Goal: Information Seeking & Learning: Check status

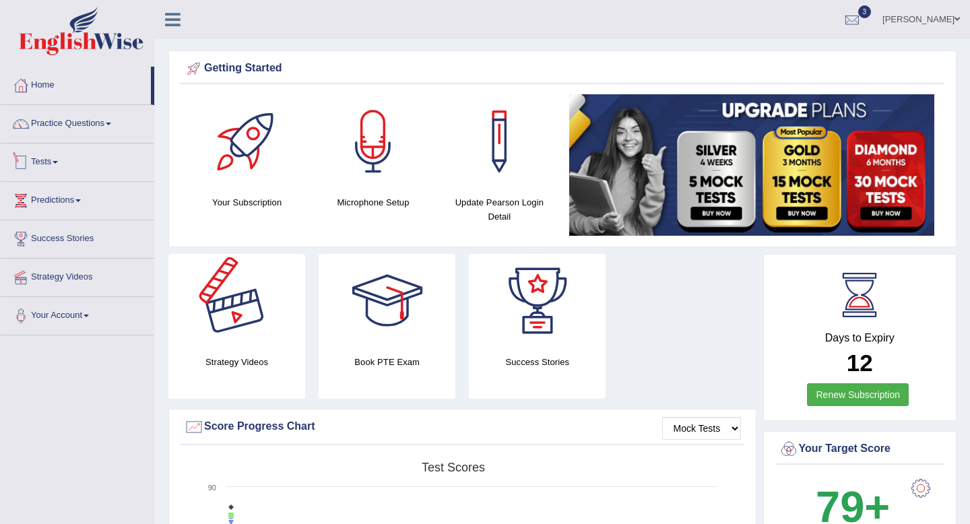
click at [58, 162] on span at bounding box center [55, 162] width 5 height 3
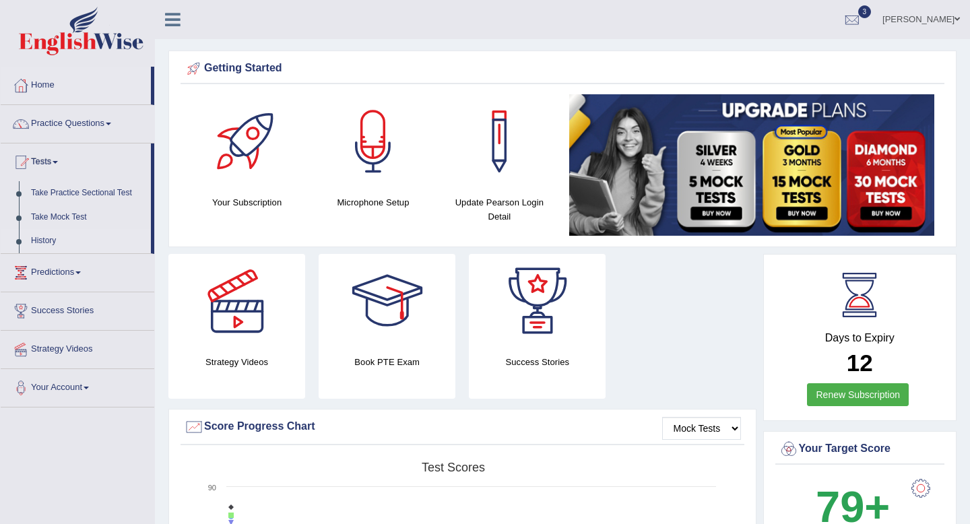
click at [42, 239] on link "History" at bounding box center [88, 241] width 126 height 24
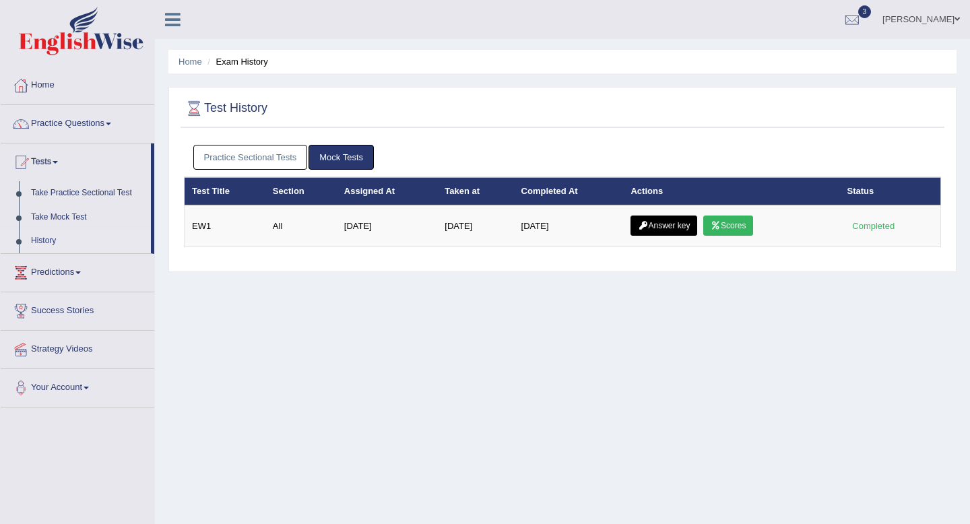
click at [265, 156] on link "Practice Sectional Tests" at bounding box center [250, 157] width 114 height 25
click at [242, 153] on link "Practice Sectional Tests" at bounding box center [250, 157] width 114 height 25
click at [278, 150] on link "Practice Sectional Tests" at bounding box center [250, 157] width 114 height 25
click at [277, 155] on link "Practice Sectional Tests" at bounding box center [250, 157] width 114 height 25
click at [240, 150] on link "Practice Sectional Tests" at bounding box center [250, 157] width 114 height 25
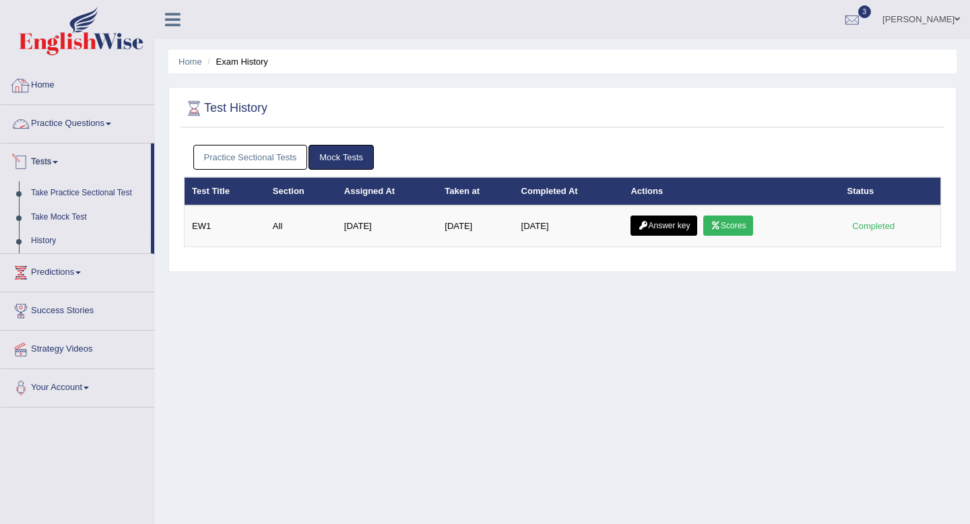
click at [207, 156] on link "Practice Sectional Tests" at bounding box center [250, 157] width 114 height 25
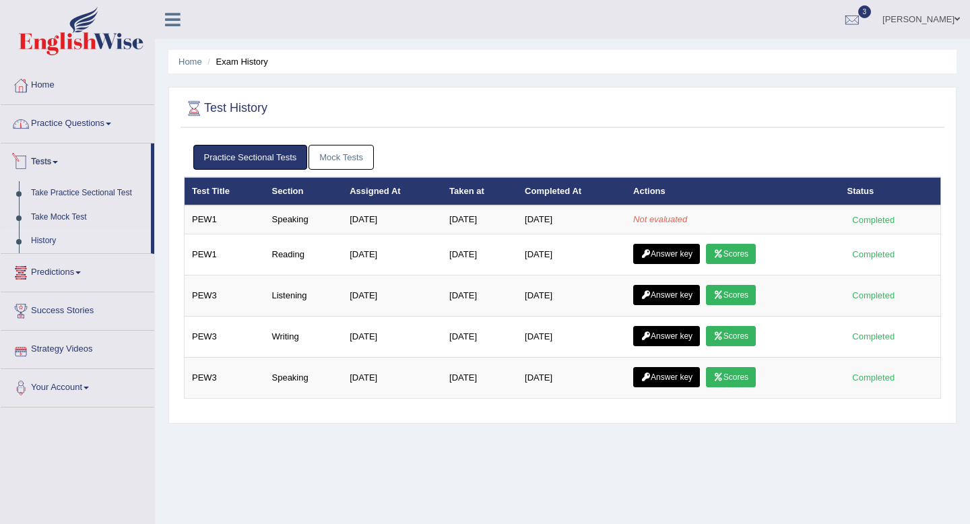
click at [79, 120] on link "Practice Questions" at bounding box center [78, 122] width 154 height 34
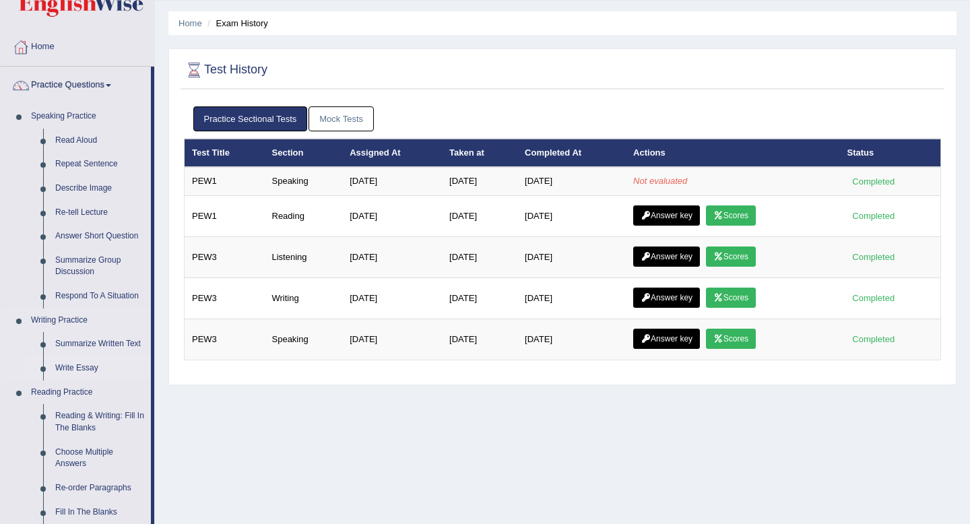
scroll to position [41, 0]
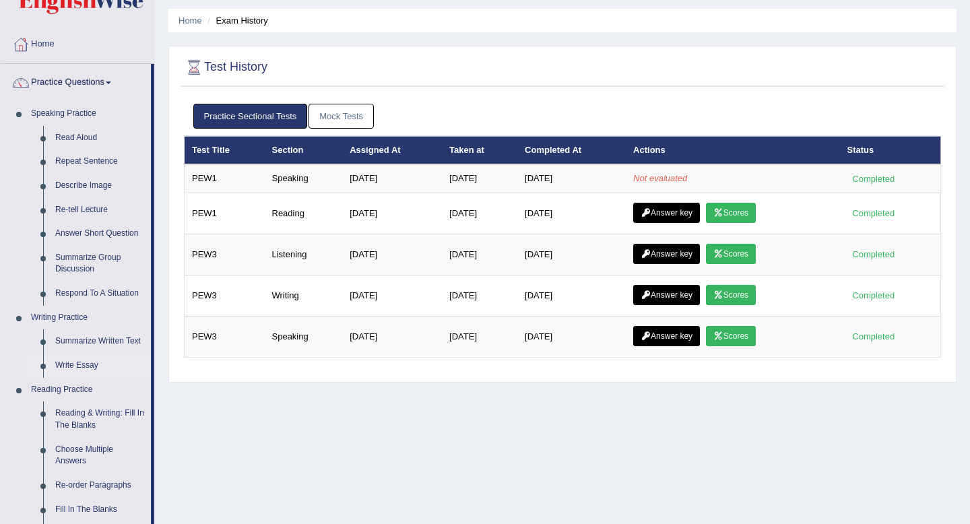
click at [71, 358] on link "Write Essay" at bounding box center [100, 366] width 102 height 24
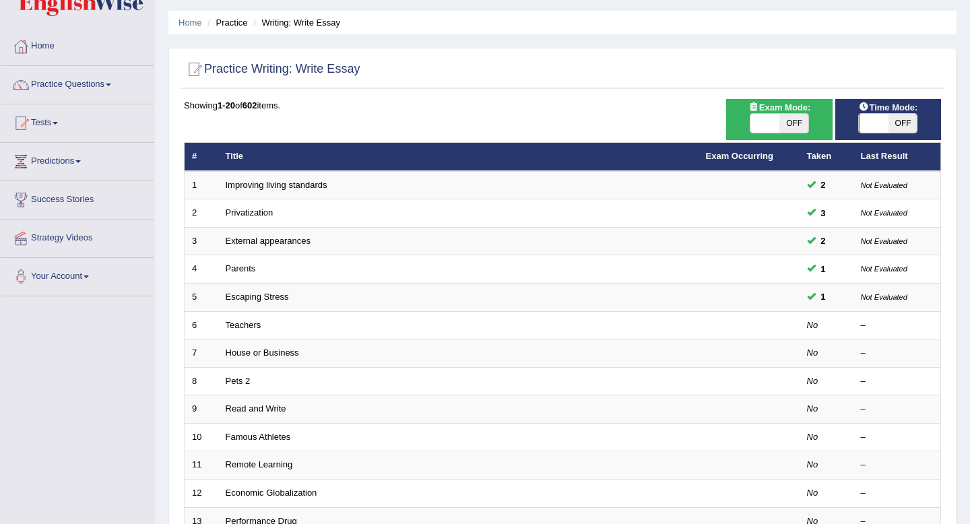
scroll to position [42, 0]
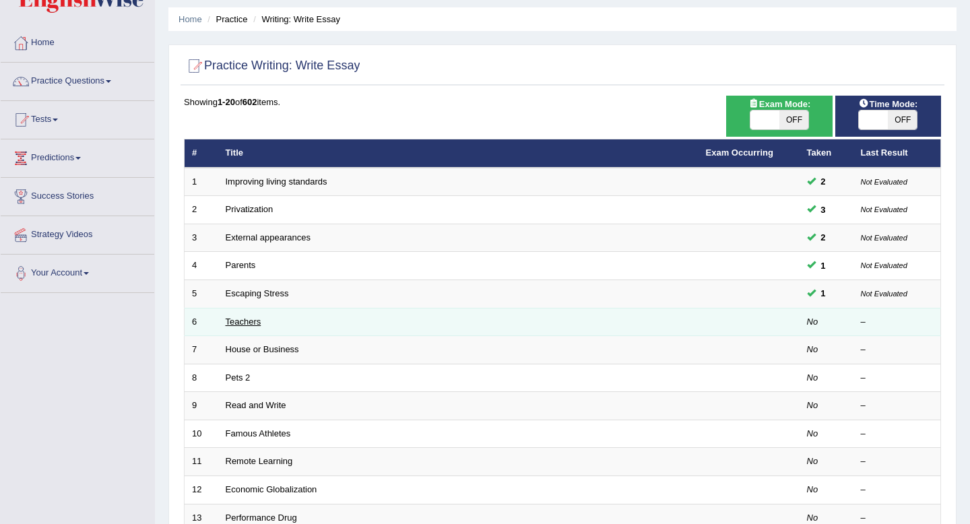
click at [239, 326] on link "Teachers" at bounding box center [244, 322] width 36 height 10
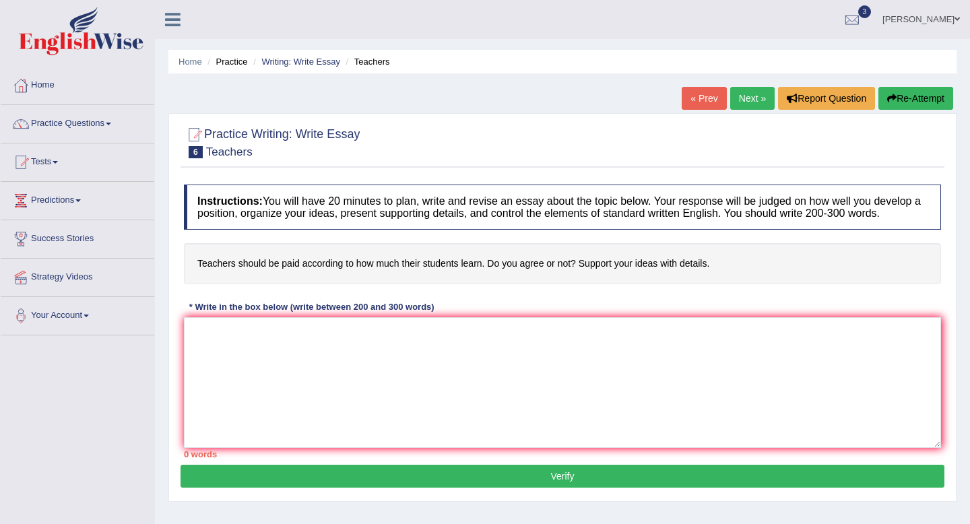
scroll to position [24, 0]
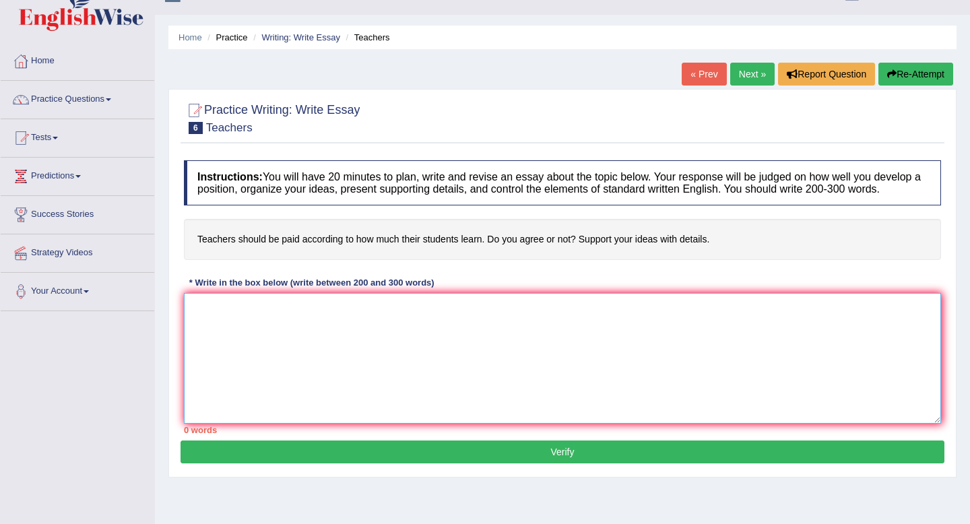
click at [350, 358] on textarea at bounding box center [562, 358] width 757 height 131
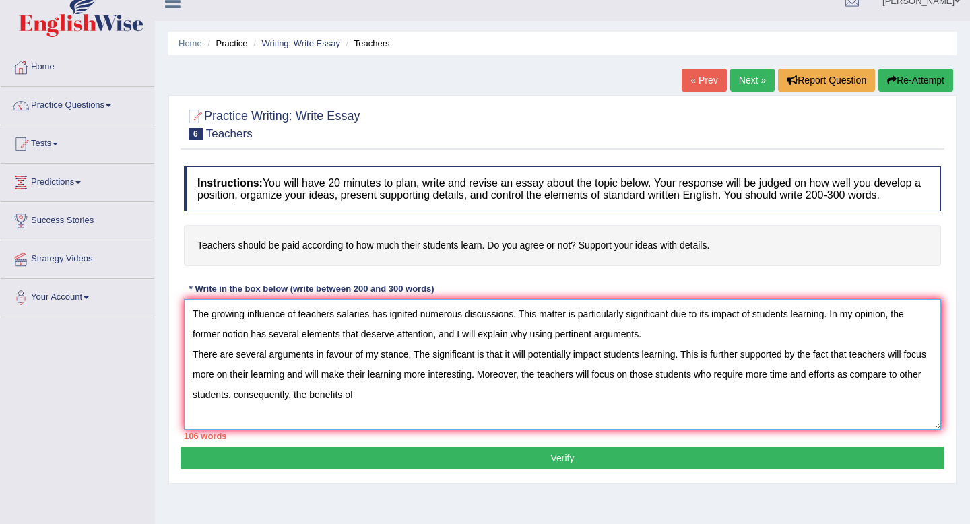
scroll to position [48, 0]
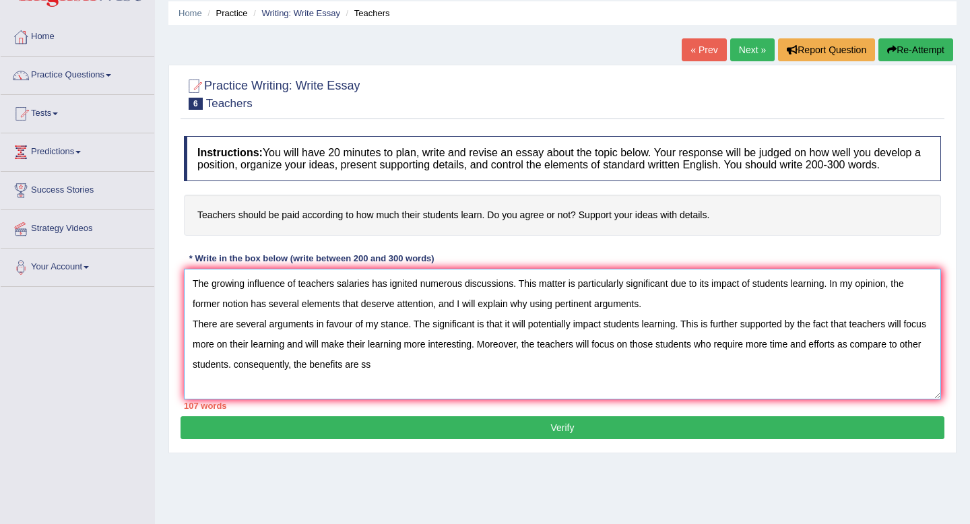
click at [333, 377] on textarea "The growing influence of teachers salaries has ignited numerous discussions. Th…" at bounding box center [562, 334] width 757 height 131
click at [413, 379] on textarea "The growing influence of teachers salaries has ignited numerous discussions. Th…" at bounding box center [562, 334] width 757 height 131
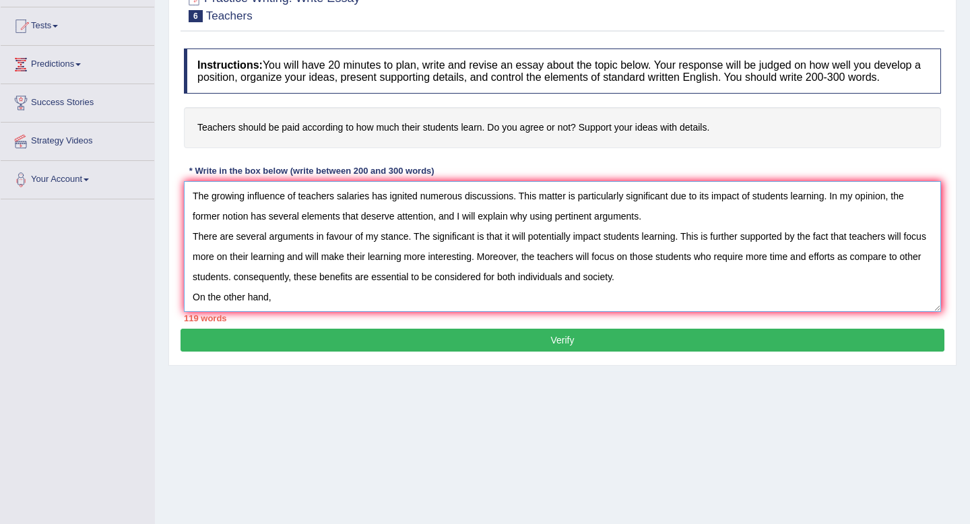
scroll to position [106, 0]
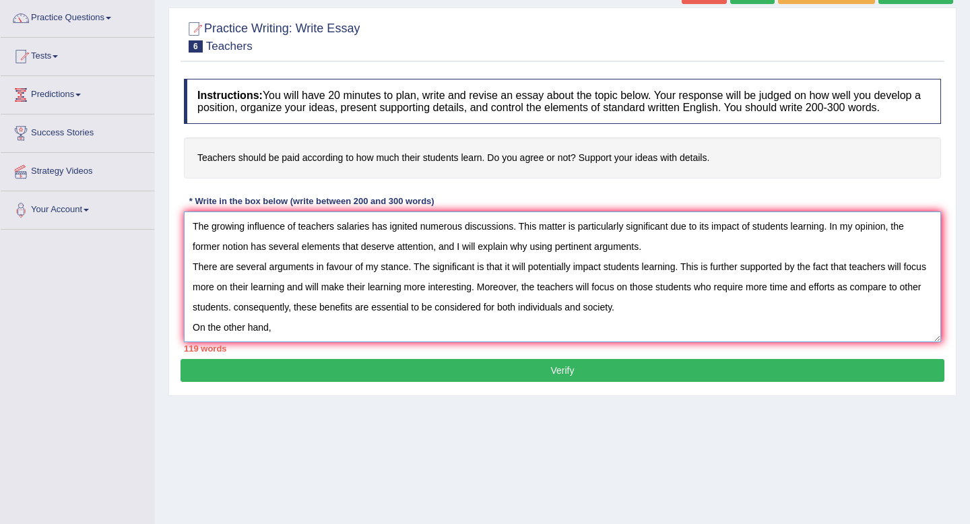
drag, startPoint x: 191, startPoint y: 342, endPoint x: 294, endPoint y: 341, distance: 103.7
click at [294, 341] on textarea "The growing influence of teachers salaries has ignited numerous discussions. Th…" at bounding box center [562, 276] width 757 height 131
type textarea "The growing influence of teachers salaries has ignited numerous discussions. Th…"
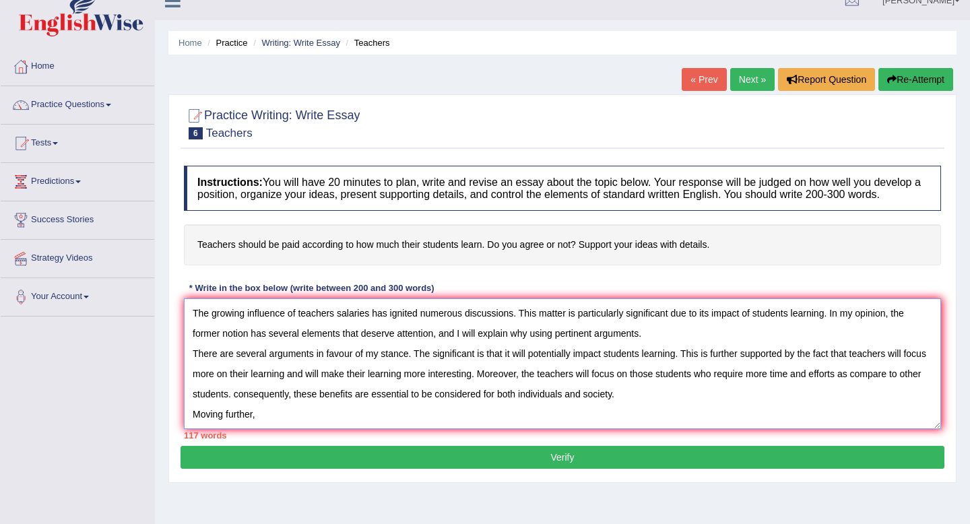
scroll to position [0, 0]
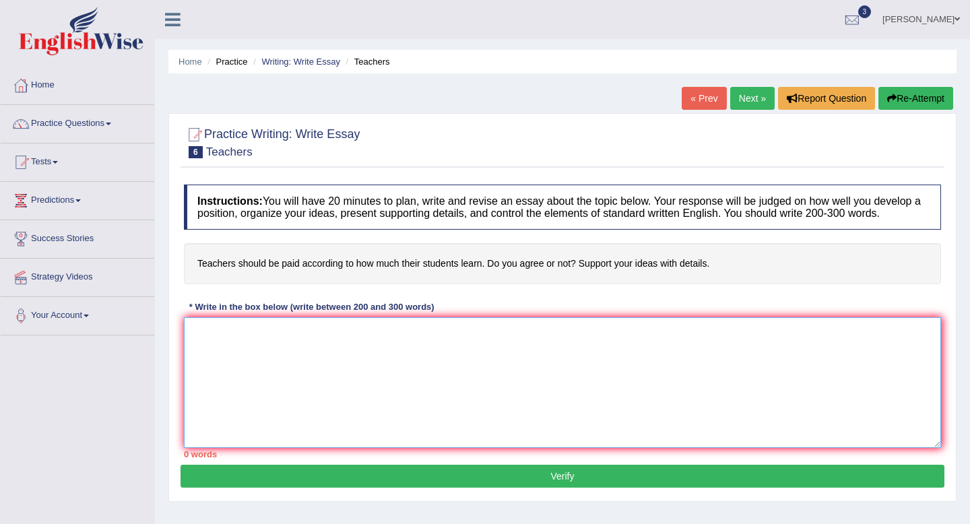
click at [251, 374] on textarea at bounding box center [562, 382] width 757 height 131
click at [55, 172] on link "Tests" at bounding box center [78, 160] width 154 height 34
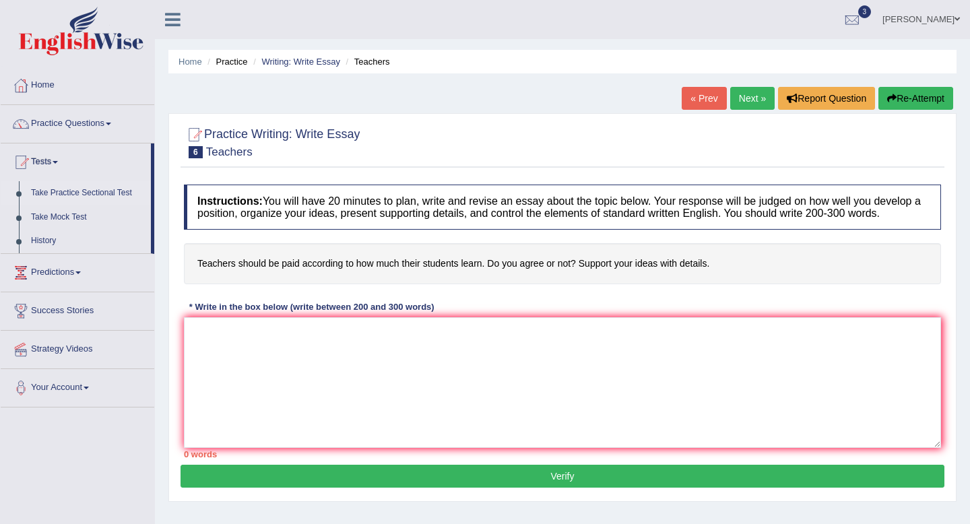
click at [57, 189] on link "Take Practice Sectional Test" at bounding box center [88, 193] width 126 height 24
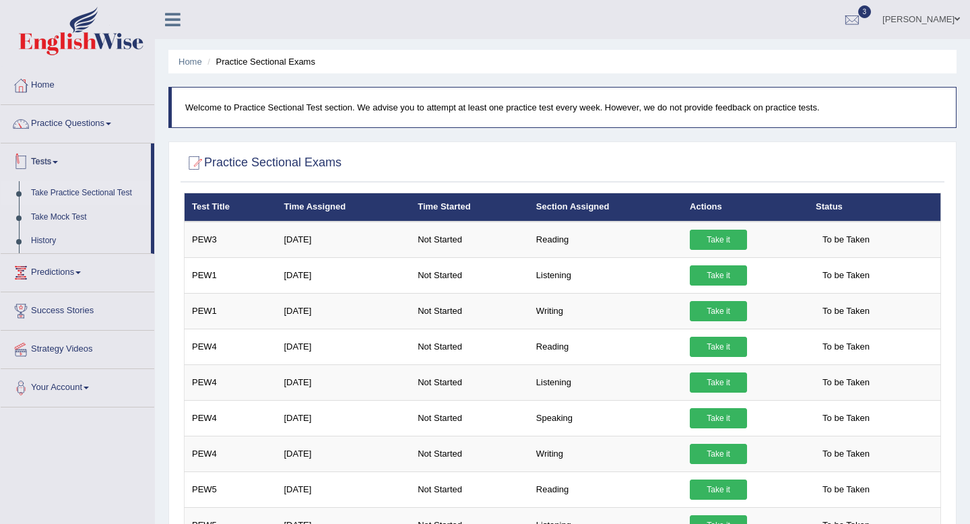
click at [50, 158] on link "Tests" at bounding box center [76, 160] width 150 height 34
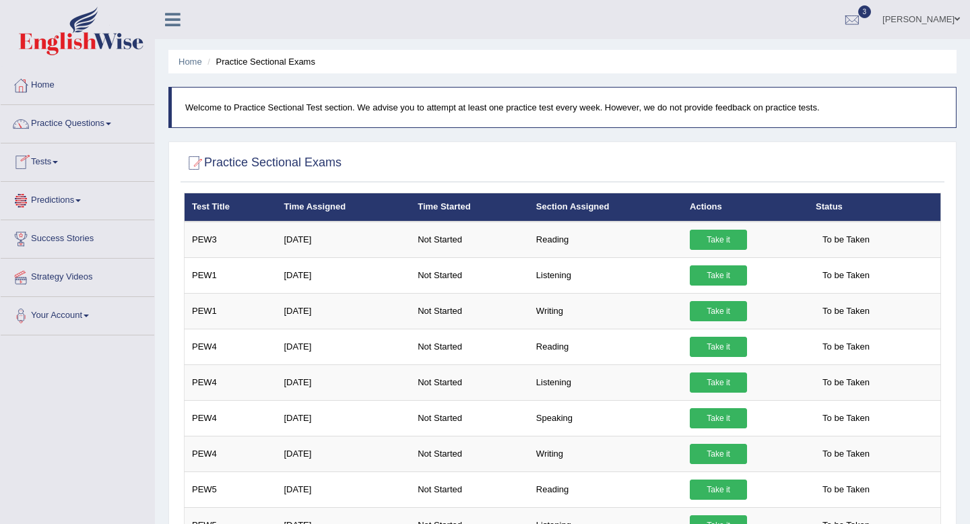
click at [51, 160] on link "Tests" at bounding box center [78, 160] width 154 height 34
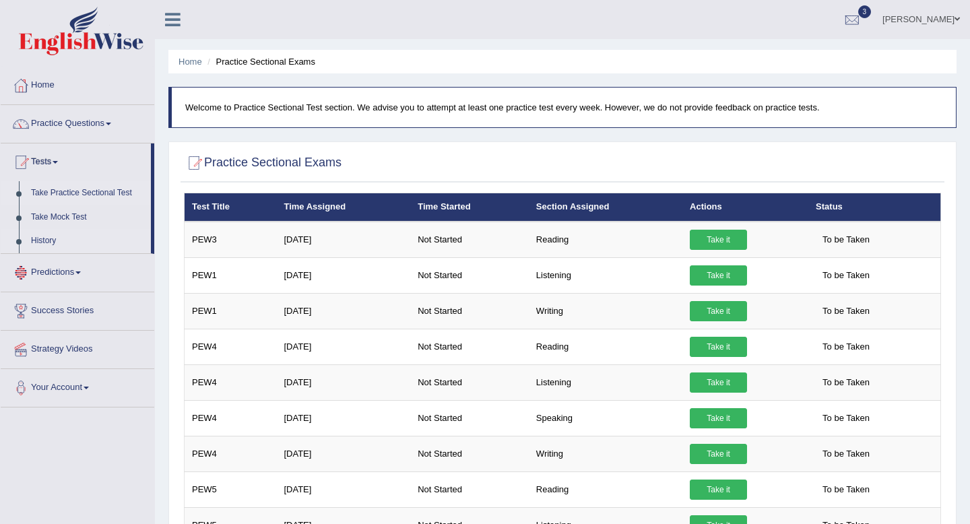
click at [36, 247] on link "History" at bounding box center [88, 241] width 126 height 24
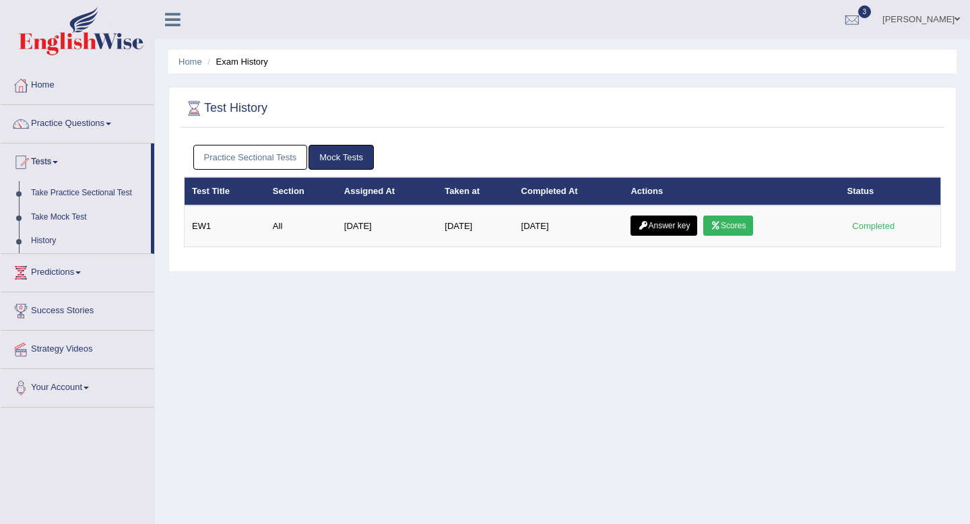
click at [261, 150] on link "Practice Sectional Tests" at bounding box center [250, 157] width 114 height 25
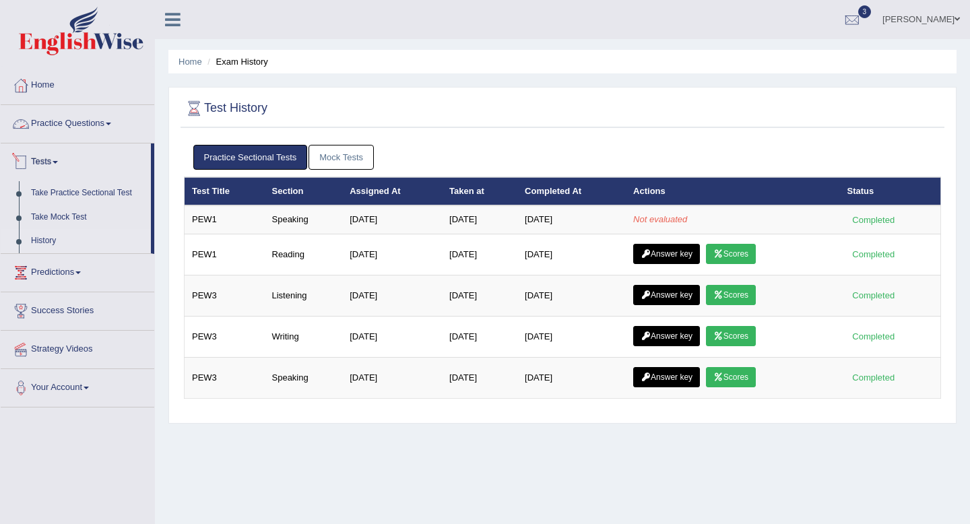
click at [46, 125] on link "Practice Questions" at bounding box center [78, 122] width 154 height 34
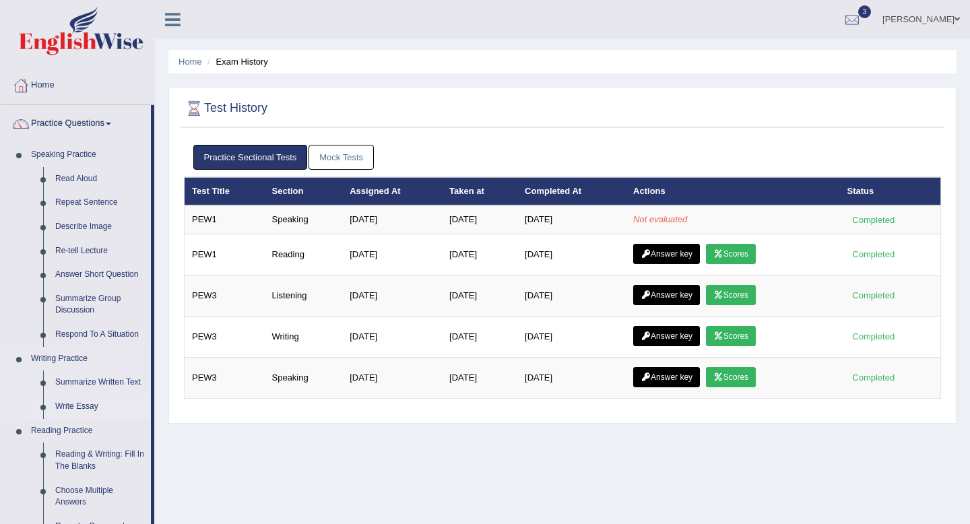
click at [71, 411] on link "Write Essay" at bounding box center [100, 407] width 102 height 24
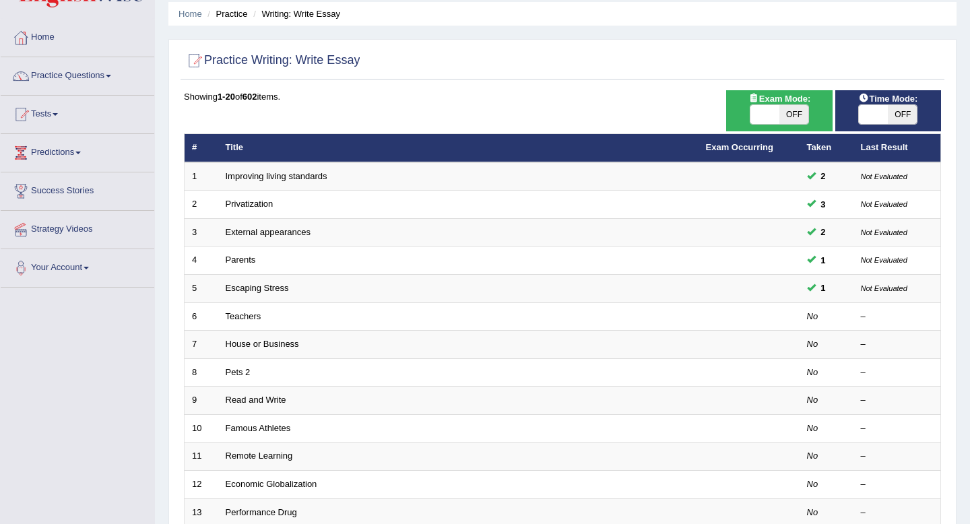
scroll to position [60, 0]
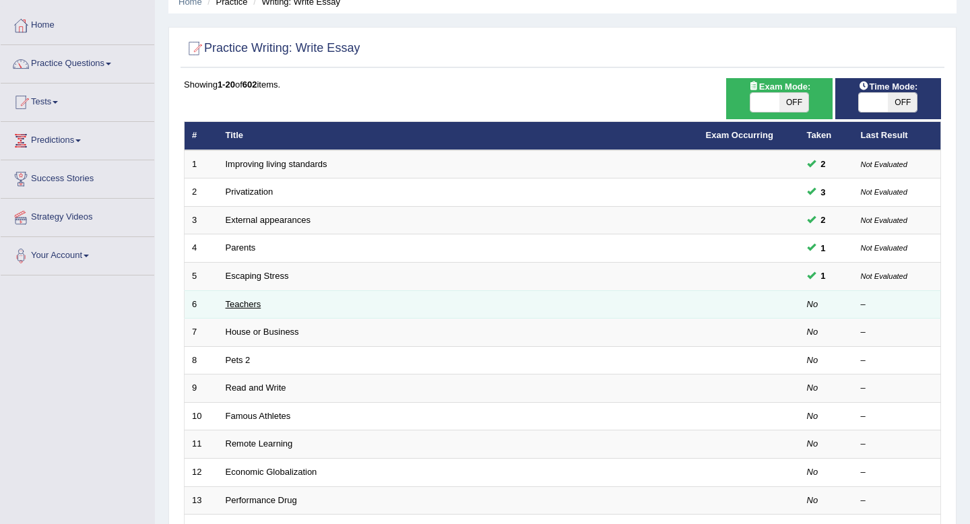
click at [253, 301] on link "Teachers" at bounding box center [244, 304] width 36 height 10
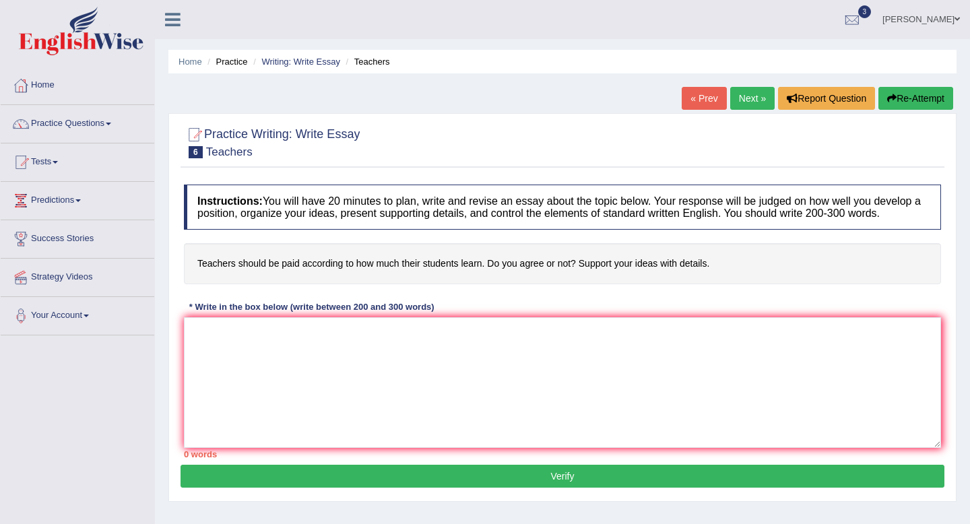
drag, startPoint x: 199, startPoint y: 276, endPoint x: 321, endPoint y: 278, distance: 121.9
click at [321, 278] on h4 "Teachers should be paid according to how much their students learn. Do you agre…" at bounding box center [562, 263] width 757 height 41
click at [306, 272] on h4 "Teachers should be paid according to how much their students learn. Do you agre…" at bounding box center [562, 263] width 757 height 41
click at [97, 129] on link "Practice Questions" at bounding box center [78, 122] width 154 height 34
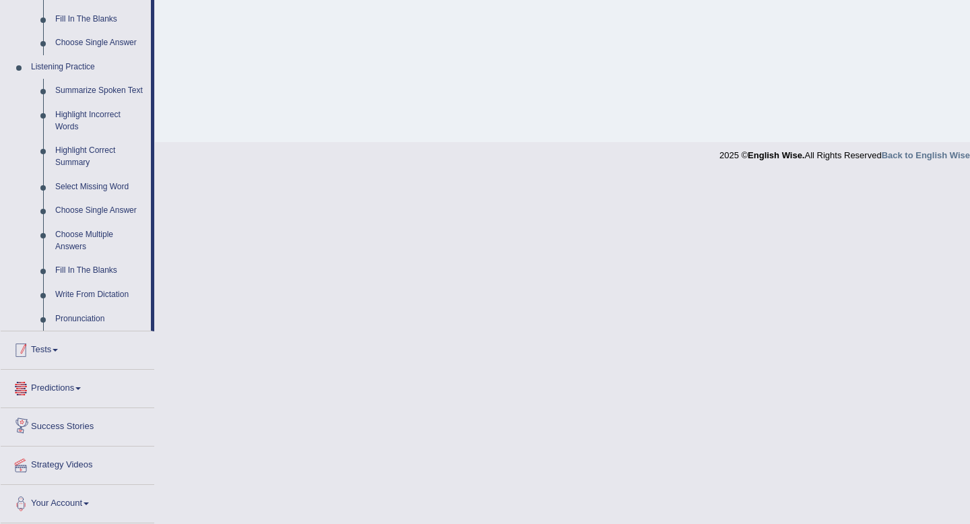
click at [49, 352] on link "Tests" at bounding box center [78, 348] width 154 height 34
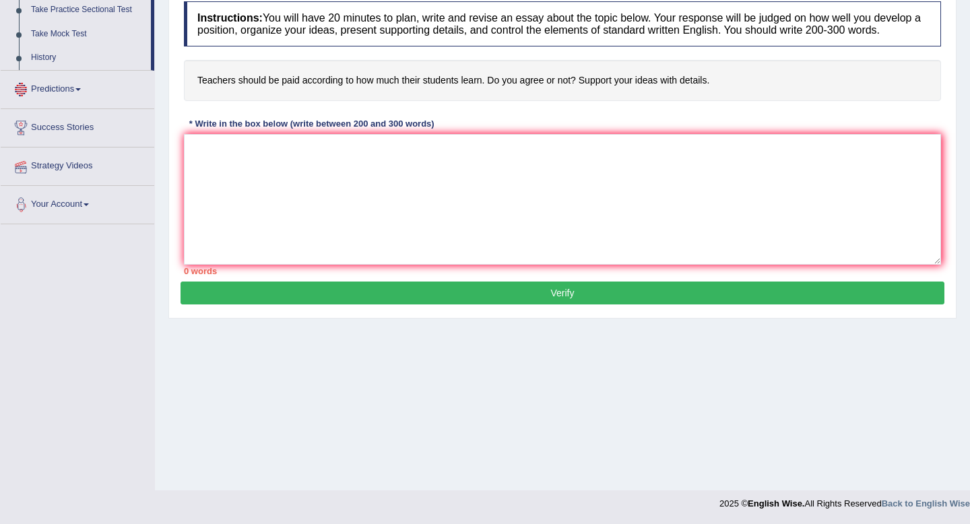
scroll to position [147, 0]
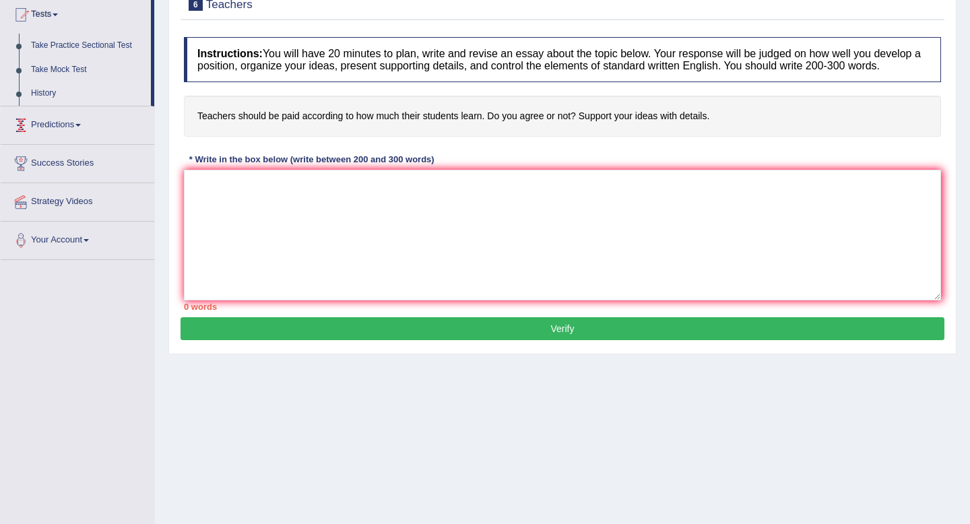
click at [46, 92] on link "History" at bounding box center [88, 93] width 126 height 24
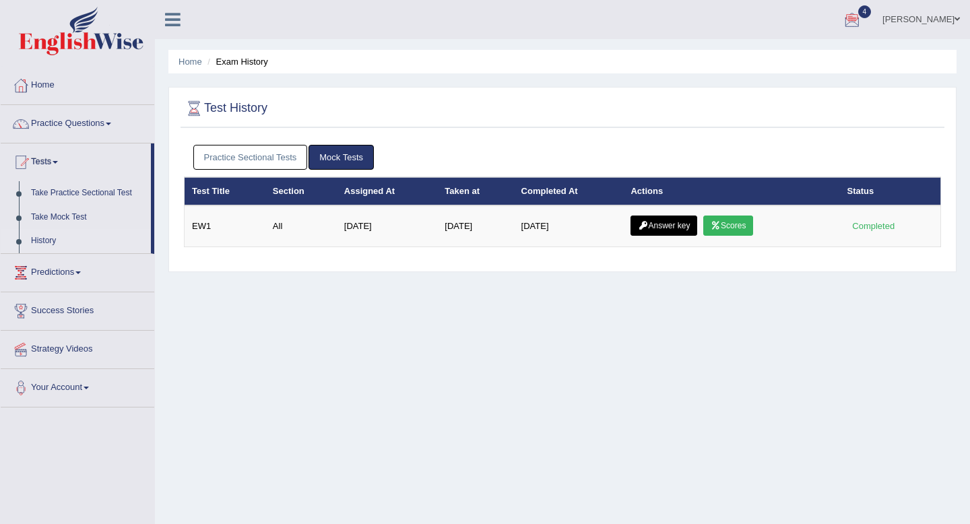
click at [267, 163] on link "Practice Sectional Tests" at bounding box center [250, 157] width 114 height 25
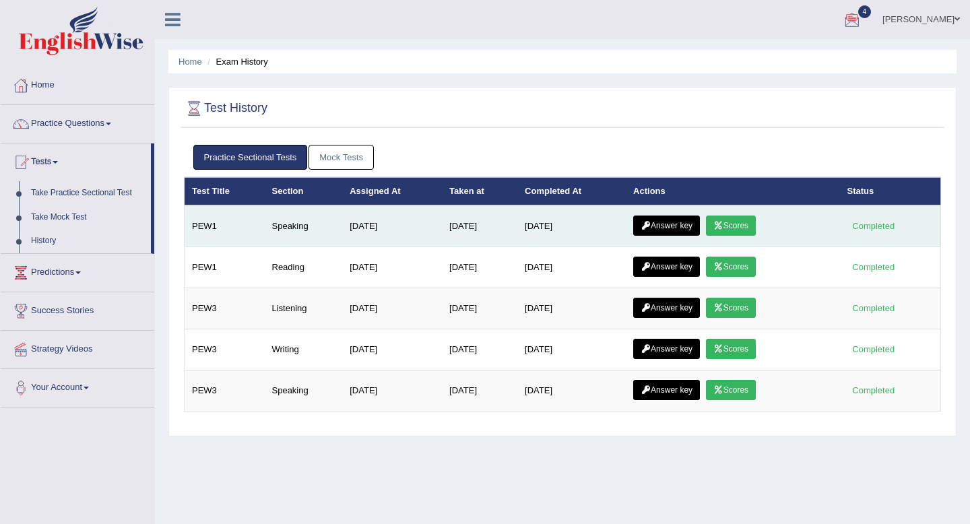
click at [737, 223] on link "Scores" at bounding box center [731, 226] width 50 height 20
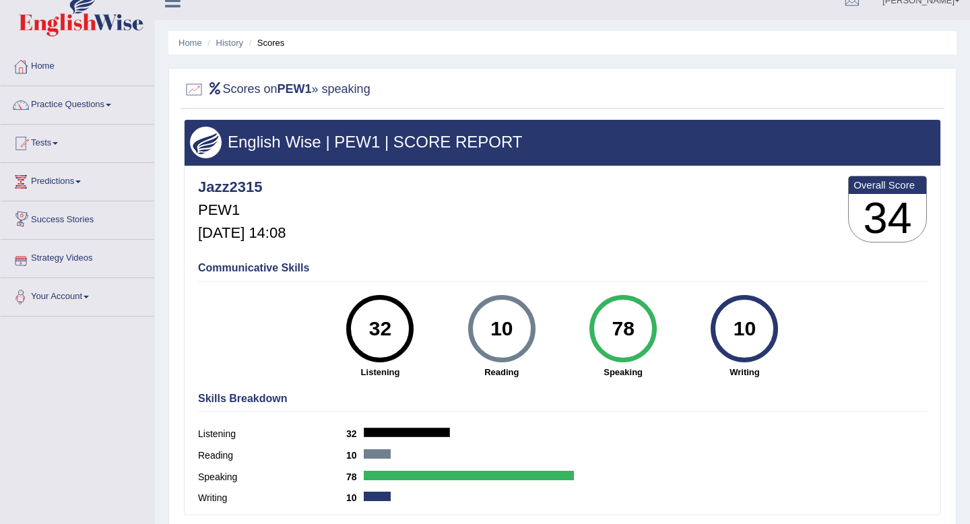
scroll to position [12, 0]
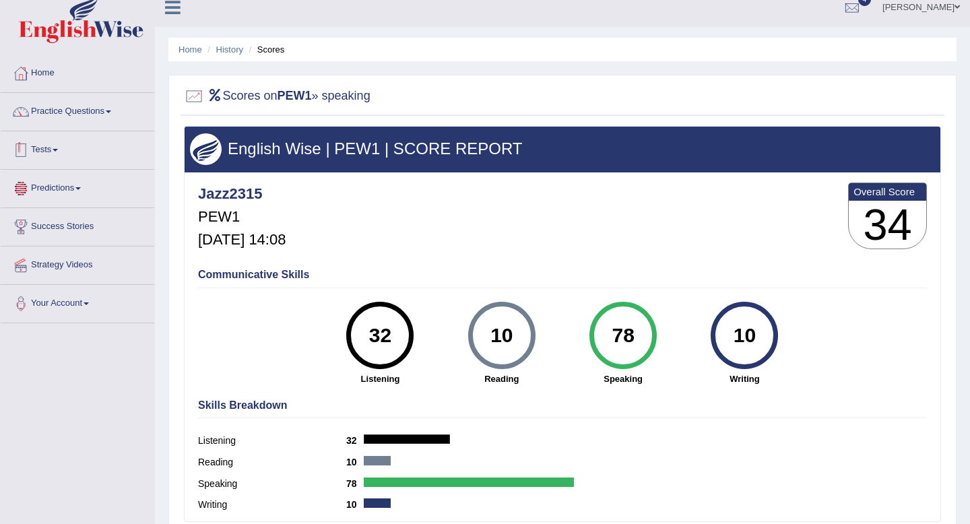
click at [51, 143] on link "Tests" at bounding box center [78, 148] width 154 height 34
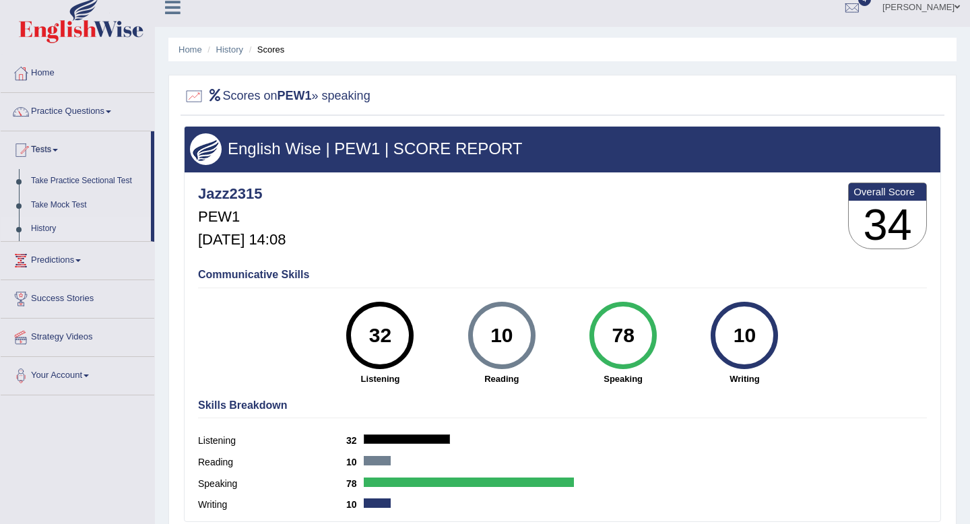
click at [40, 228] on link "History" at bounding box center [88, 229] width 126 height 24
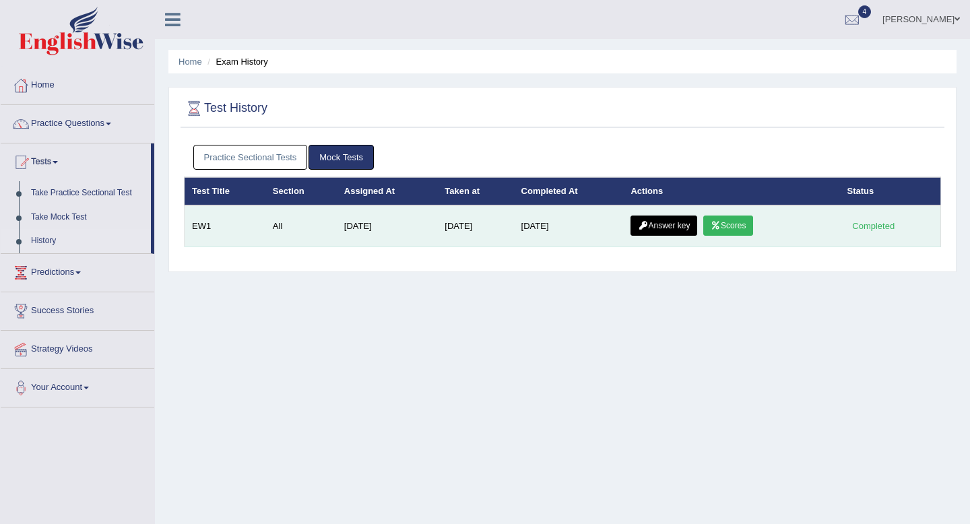
click at [669, 222] on link "Answer key" at bounding box center [663, 226] width 67 height 20
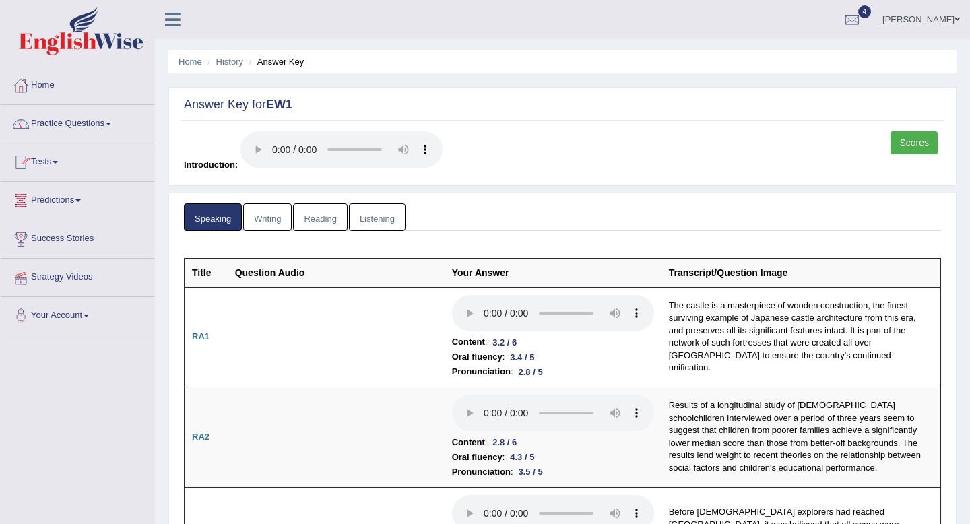
click at [75, 125] on link "Practice Questions" at bounding box center [78, 122] width 154 height 34
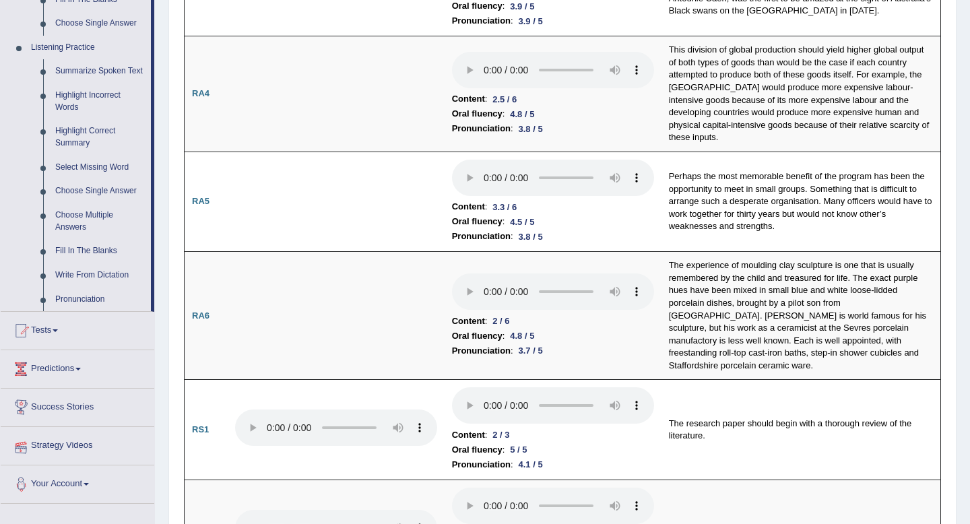
scroll to position [742, 0]
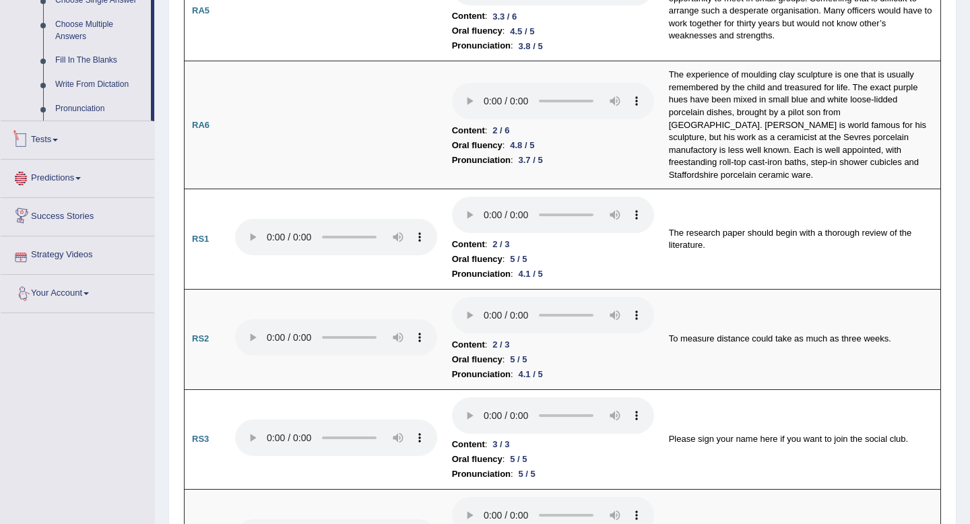
click at [51, 147] on link "Tests" at bounding box center [78, 138] width 154 height 34
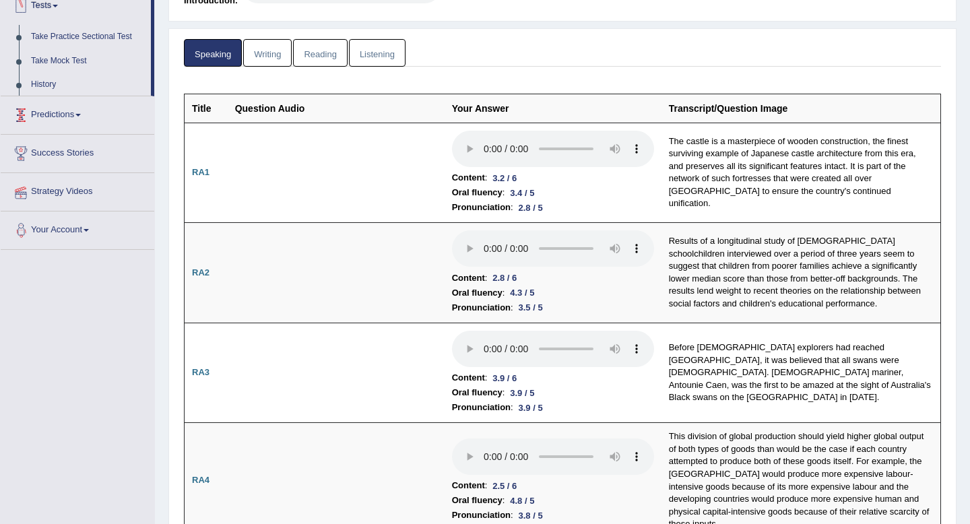
scroll to position [156, 0]
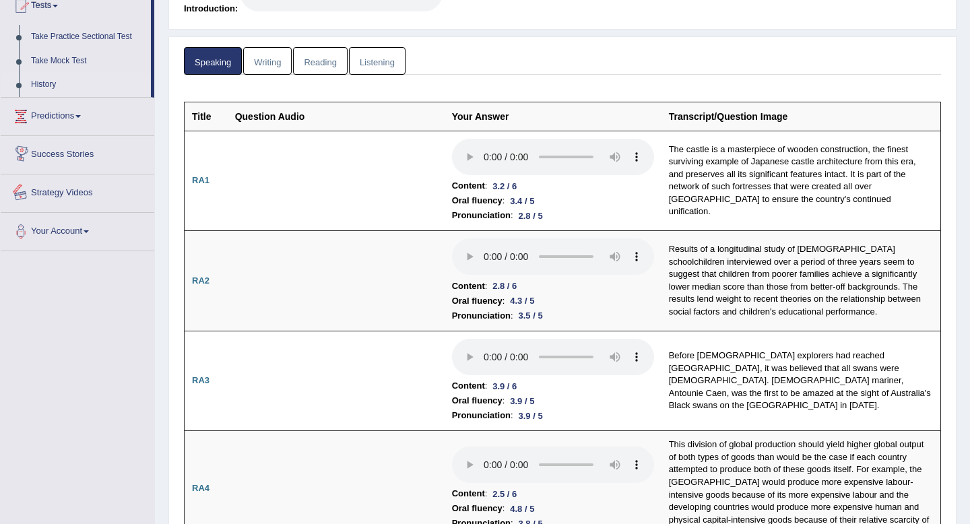
click at [51, 85] on link "History" at bounding box center [88, 85] width 126 height 24
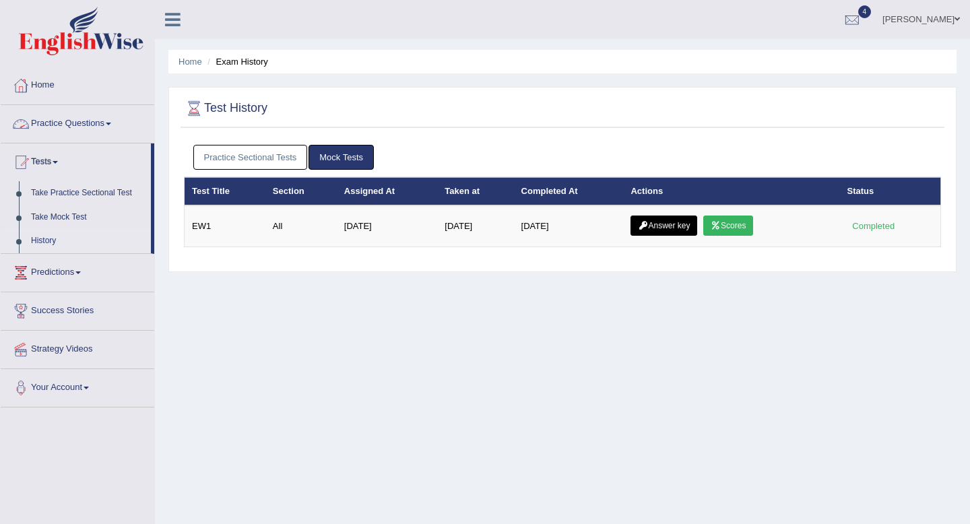
click at [273, 152] on link "Practice Sectional Tests" at bounding box center [250, 157] width 114 height 25
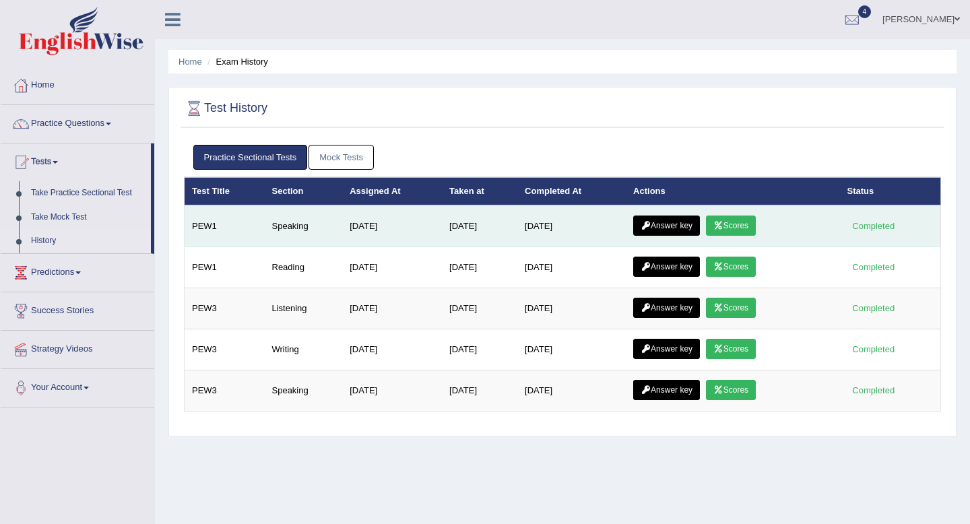
click at [664, 231] on link "Answer key" at bounding box center [666, 226] width 67 height 20
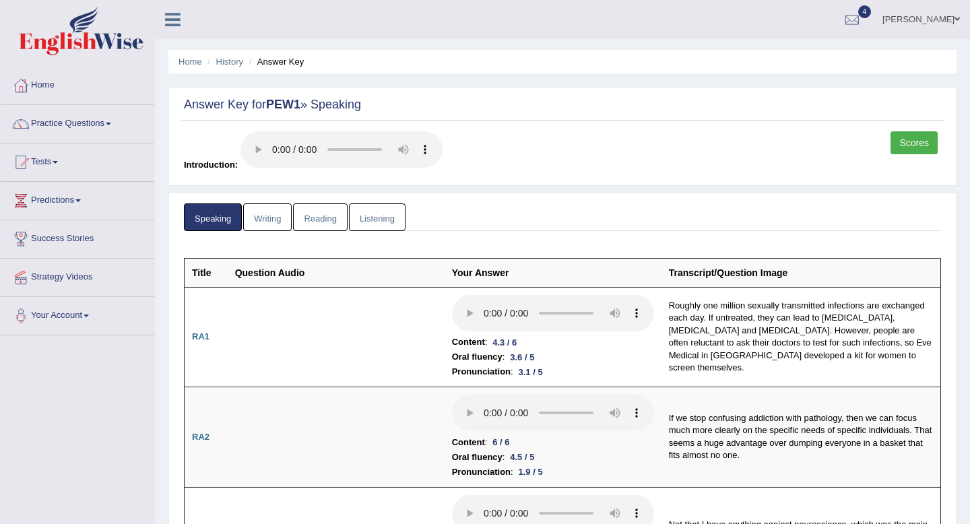
click at [264, 215] on link "Writing" at bounding box center [267, 217] width 48 height 28
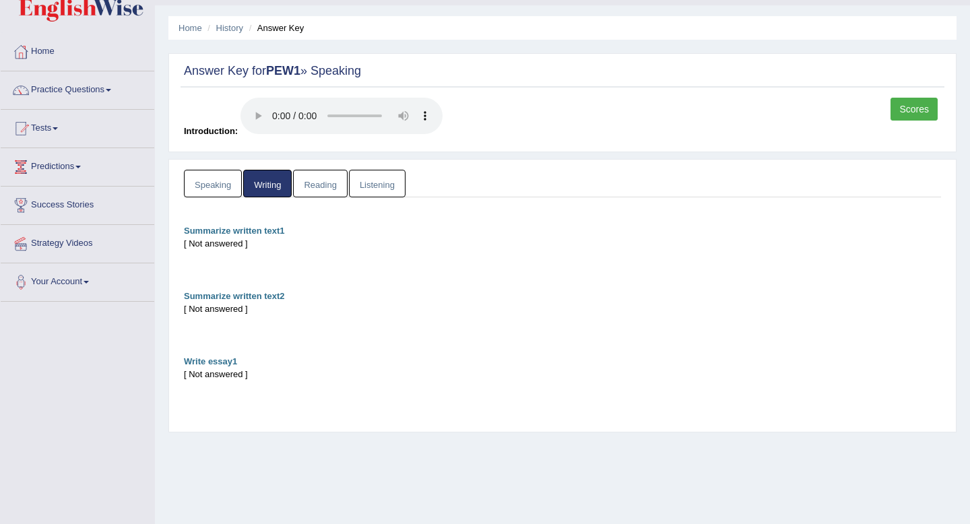
scroll to position [36, 0]
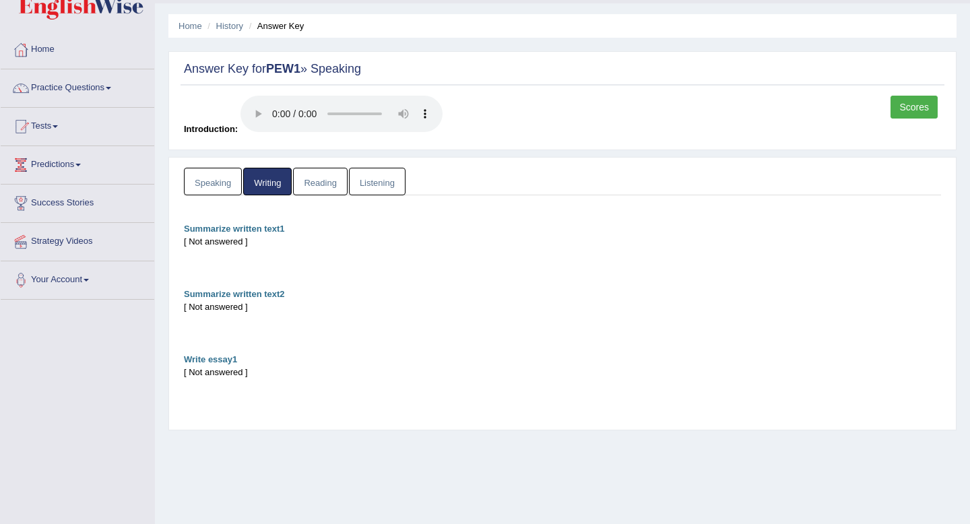
click at [327, 183] on link "Reading" at bounding box center [320, 182] width 54 height 28
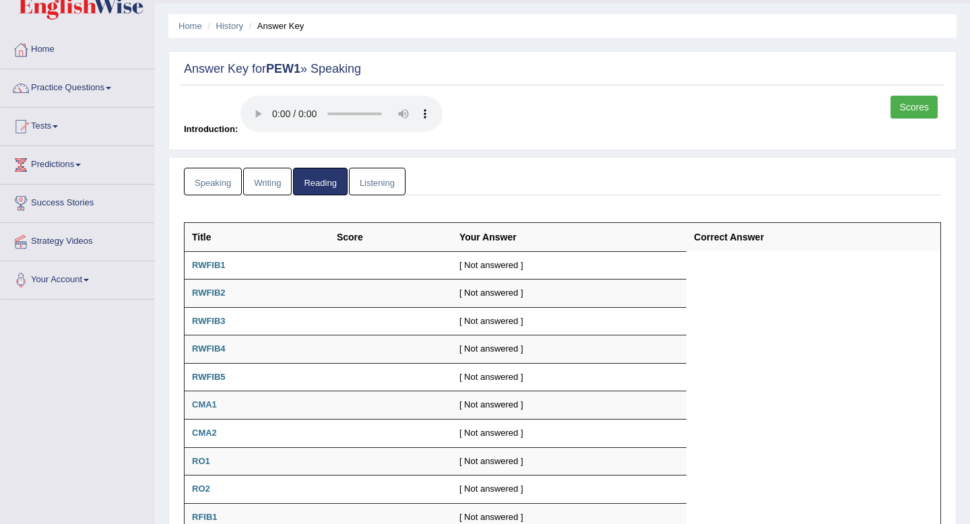
click at [397, 183] on link "Listening" at bounding box center [377, 182] width 57 height 28
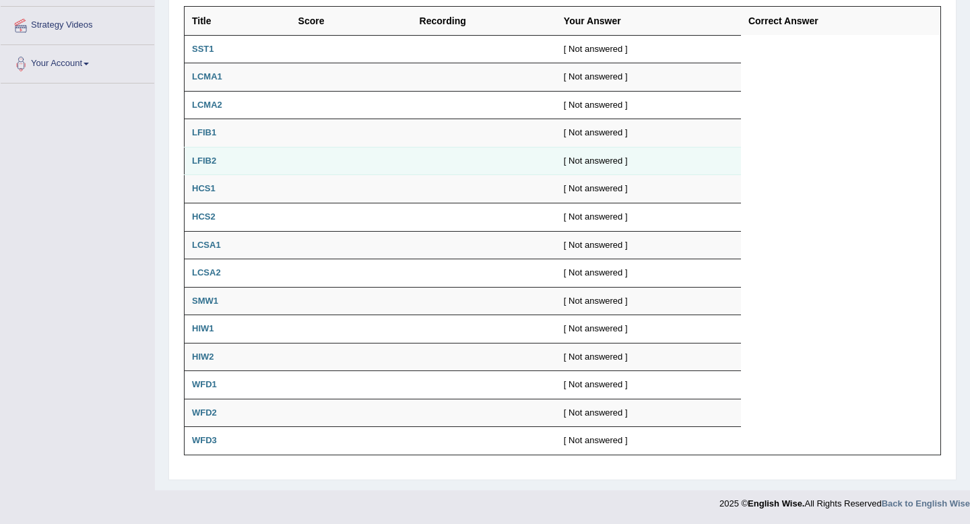
scroll to position [0, 0]
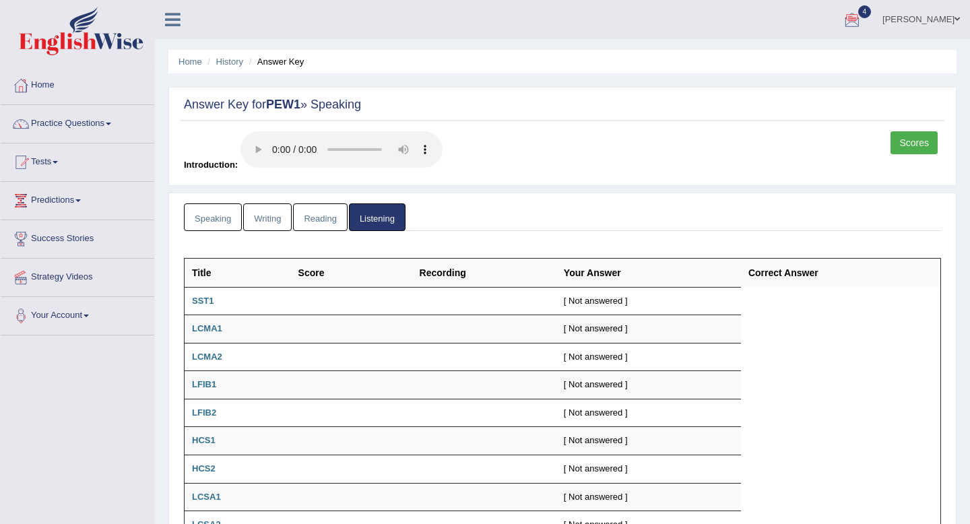
click at [932, 143] on link "Scores" at bounding box center [913, 142] width 47 height 23
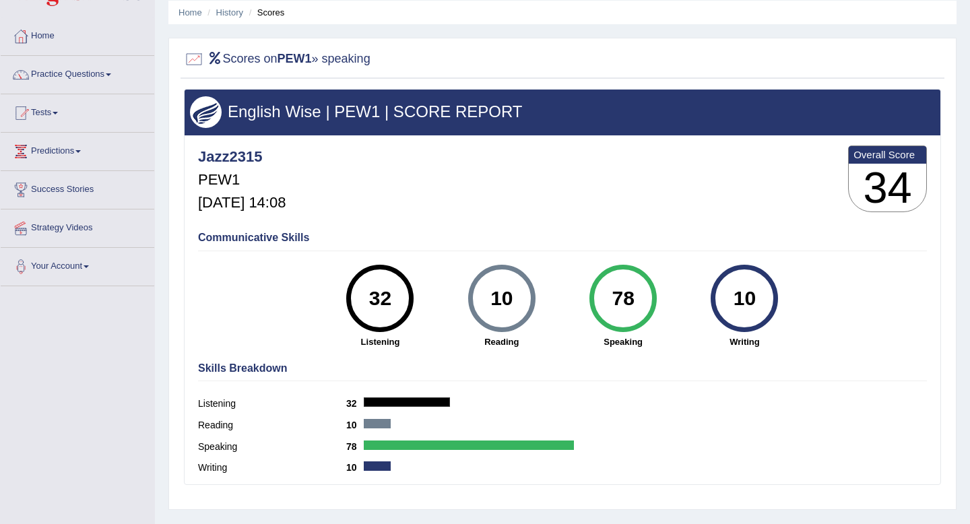
scroll to position [59, 0]
